Goal: Information Seeking & Learning: Learn about a topic

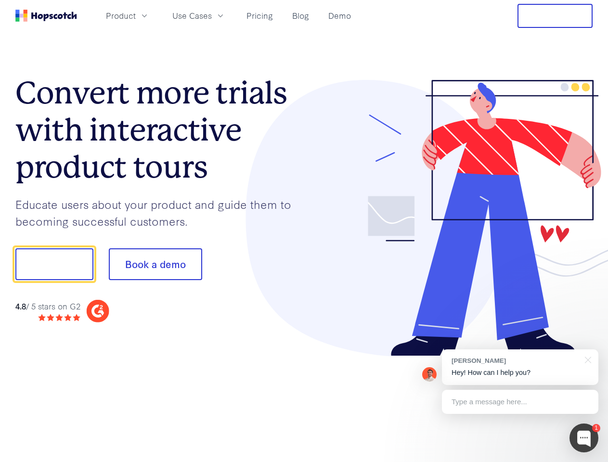
click at [304, 231] on div at bounding box center [448, 218] width 289 height 277
click at [136, 15] on span "Product" at bounding box center [121, 16] width 30 height 12
click at [212, 15] on span "Use Cases" at bounding box center [191, 16] width 39 height 12
click at [555, 16] on button "Free Trial" at bounding box center [555, 16] width 75 height 24
click at [54, 264] on button "Show me!" at bounding box center [54, 264] width 78 height 32
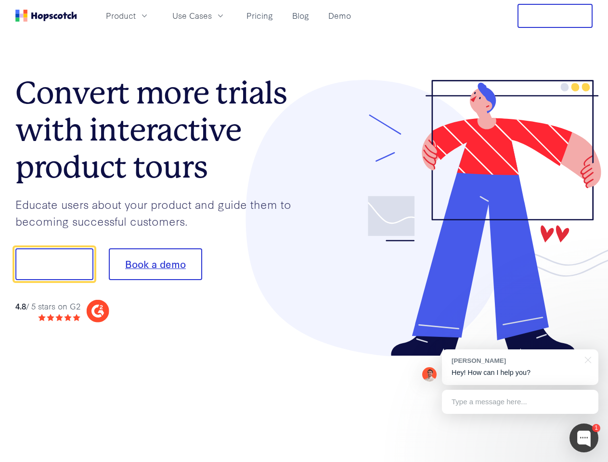
click at [155, 264] on button "Book a demo" at bounding box center [155, 264] width 93 height 32
click at [584, 438] on div at bounding box center [584, 438] width 29 height 29
click at [520, 367] on div "[PERSON_NAME] Hey! How can I help you?" at bounding box center [520, 368] width 156 height 36
click at [586, 462] on div "1 [PERSON_NAME] Hey! How can I help you? Type a message here... Free live chat …" at bounding box center [304, 462] width 608 height 0
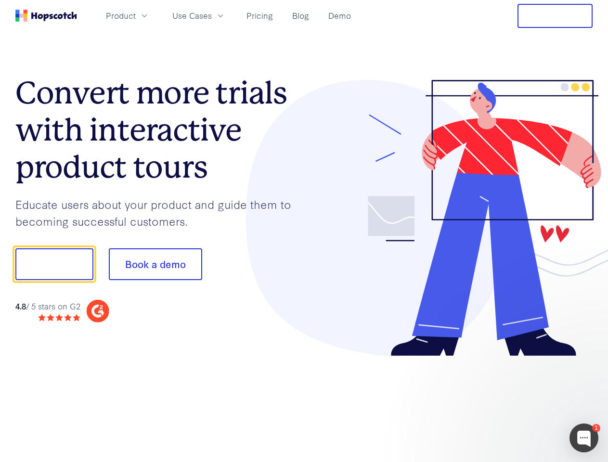
click at [520, 402] on div at bounding box center [508, 328] width 181 height 192
